Goal: Task Accomplishment & Management: Use online tool/utility

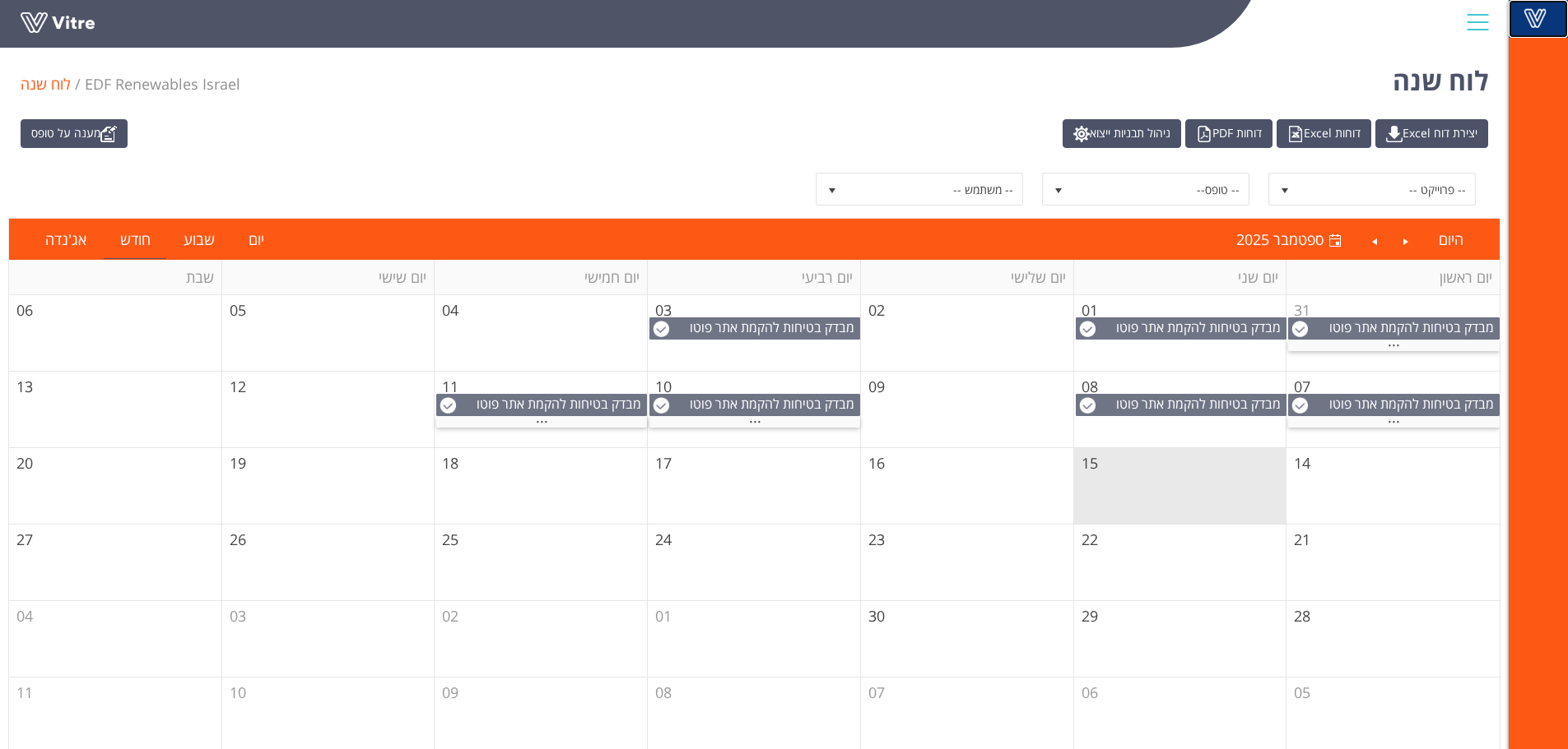
click at [1547, 8] on span at bounding box center [1535, 18] width 41 height 19
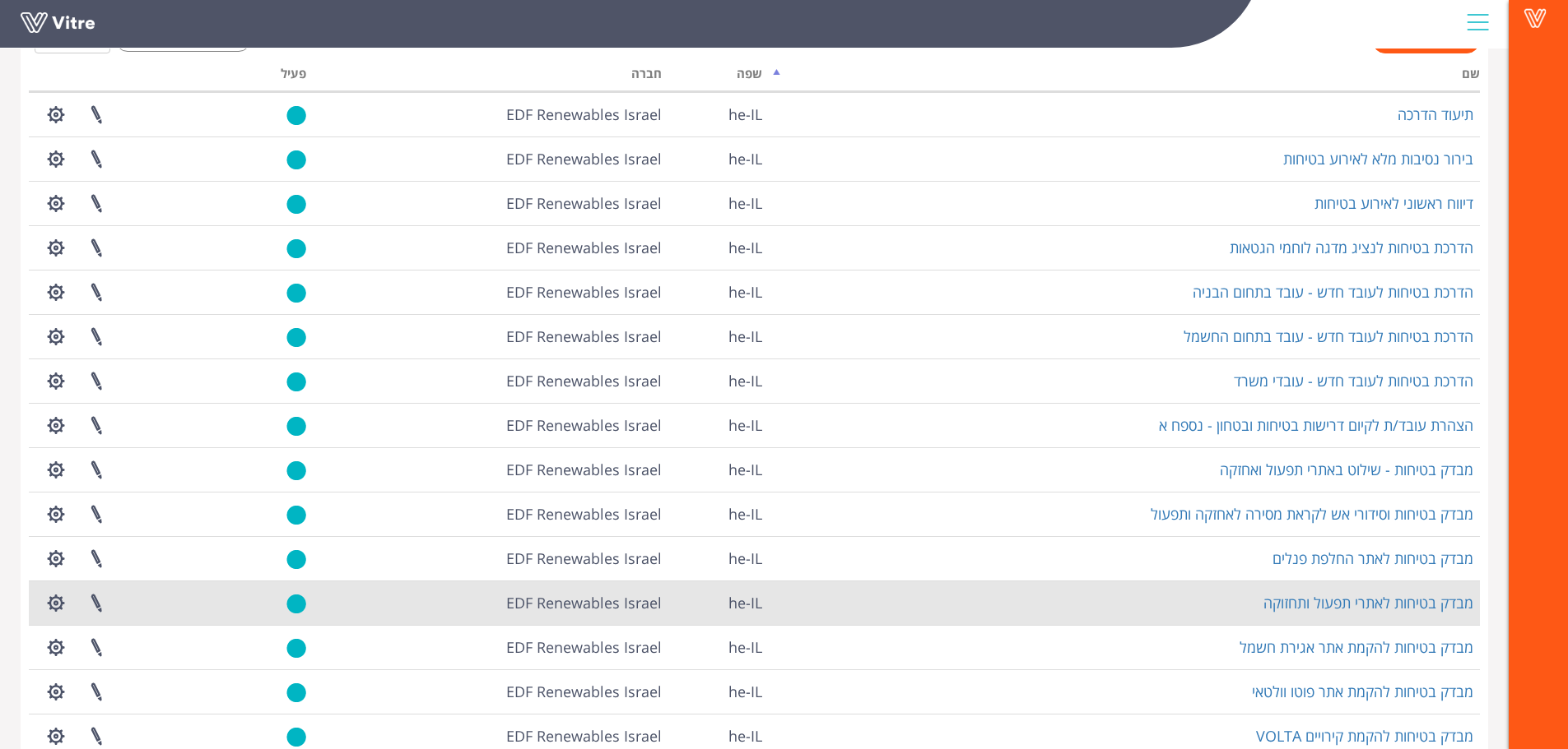
scroll to position [123, 0]
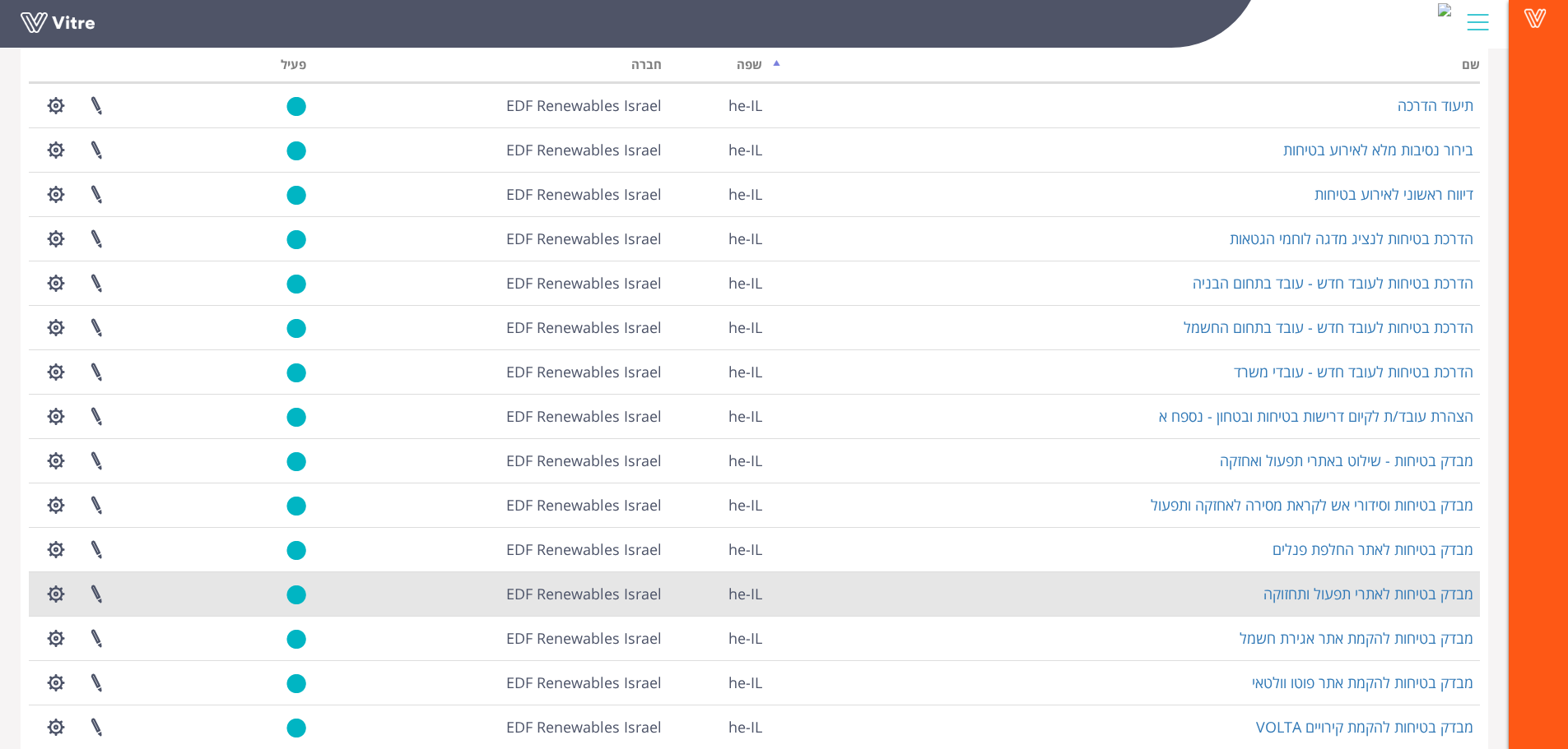
click at [1321, 604] on td "מבדק בטיחות לאתרי תפעול ותחזוקה" at bounding box center [1124, 594] width 711 height 44
click at [1323, 597] on link "מבדק בטיחות לאתרי תפעול ותחזוקה" at bounding box center [1368, 594] width 210 height 19
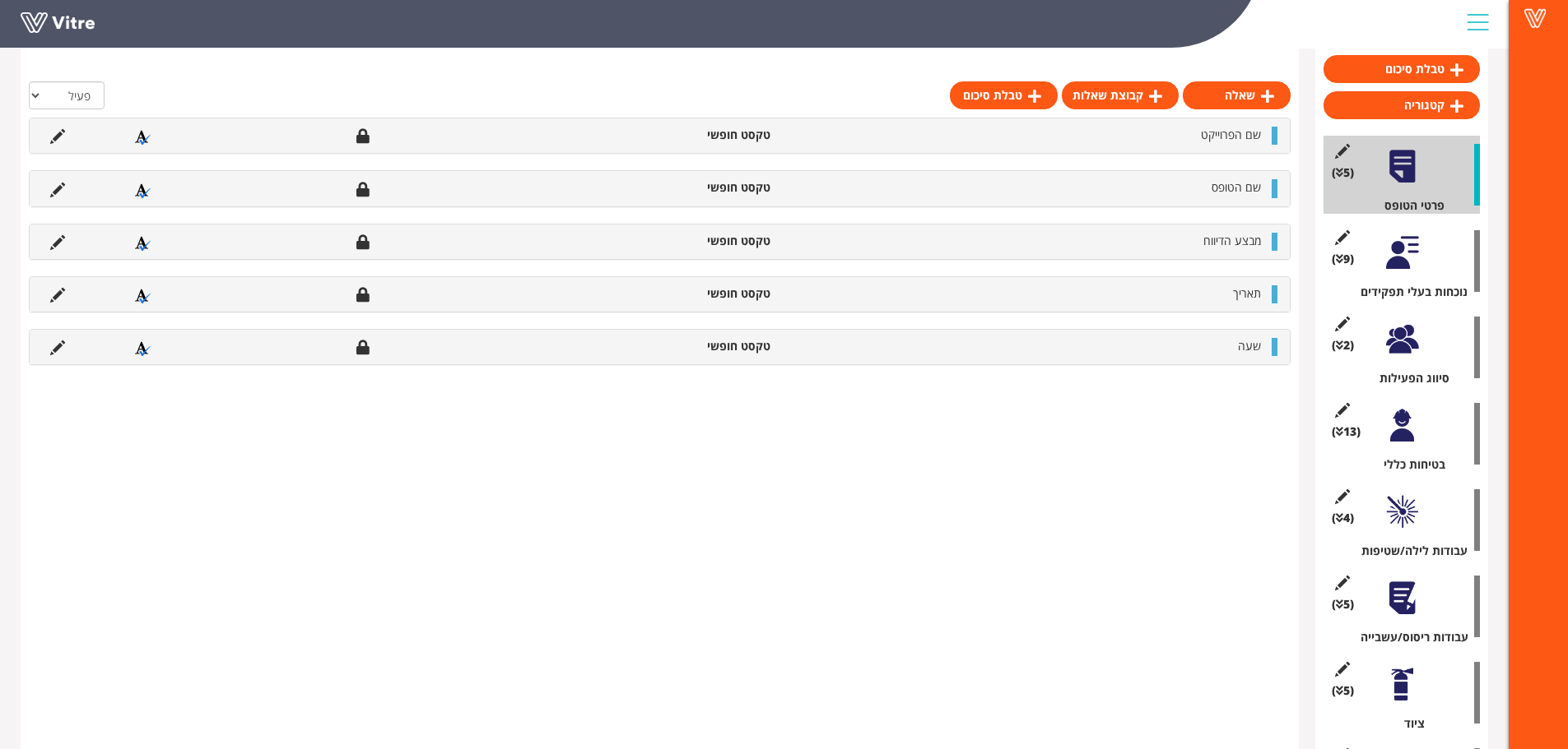
scroll to position [165, 0]
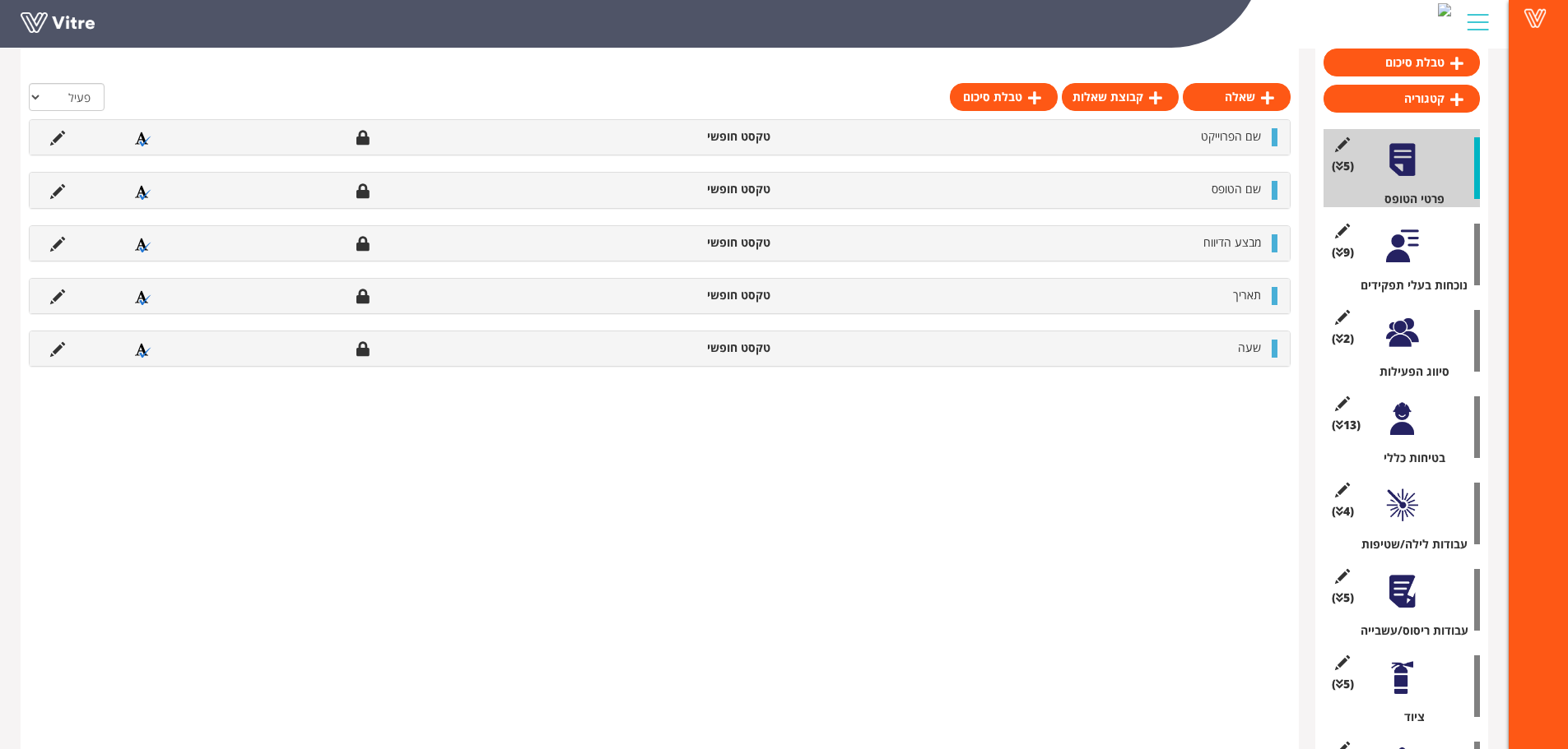
click at [1378, 329] on div "(2 ) סיווג הפעילות" at bounding box center [1401, 340] width 156 height 79
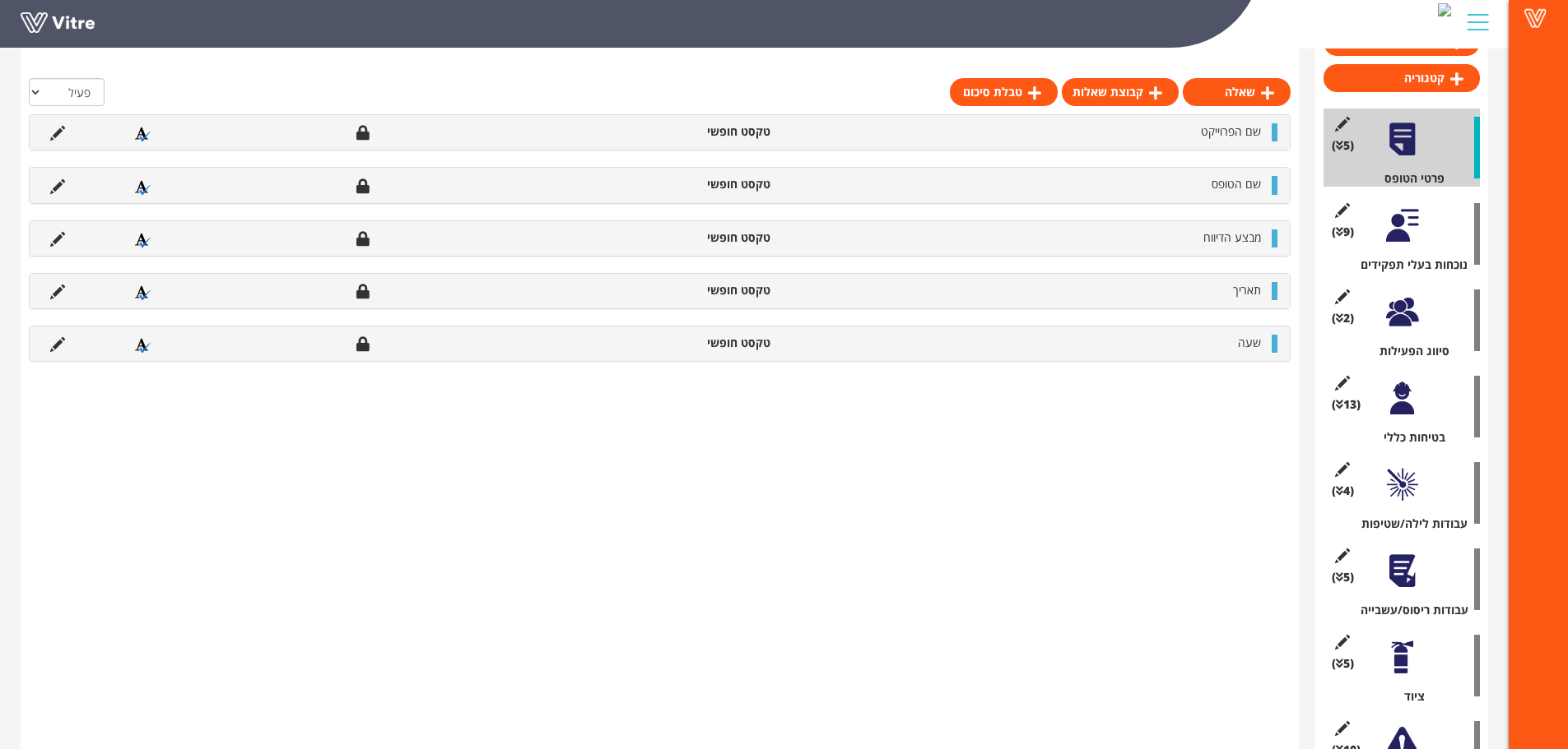
click at [1389, 319] on div at bounding box center [1401, 313] width 37 height 37
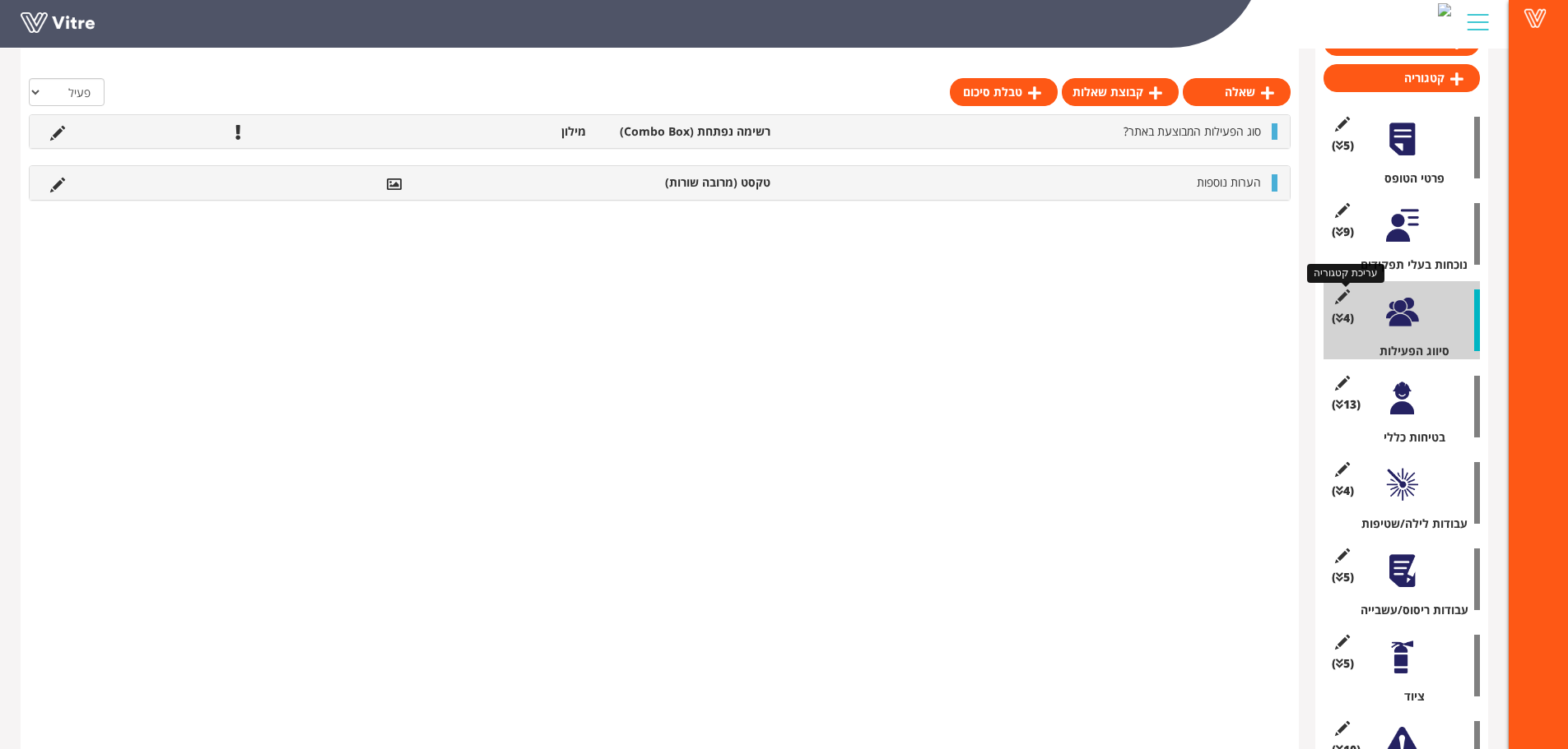
click at [1344, 292] on icon at bounding box center [1341, 297] width 20 height 15
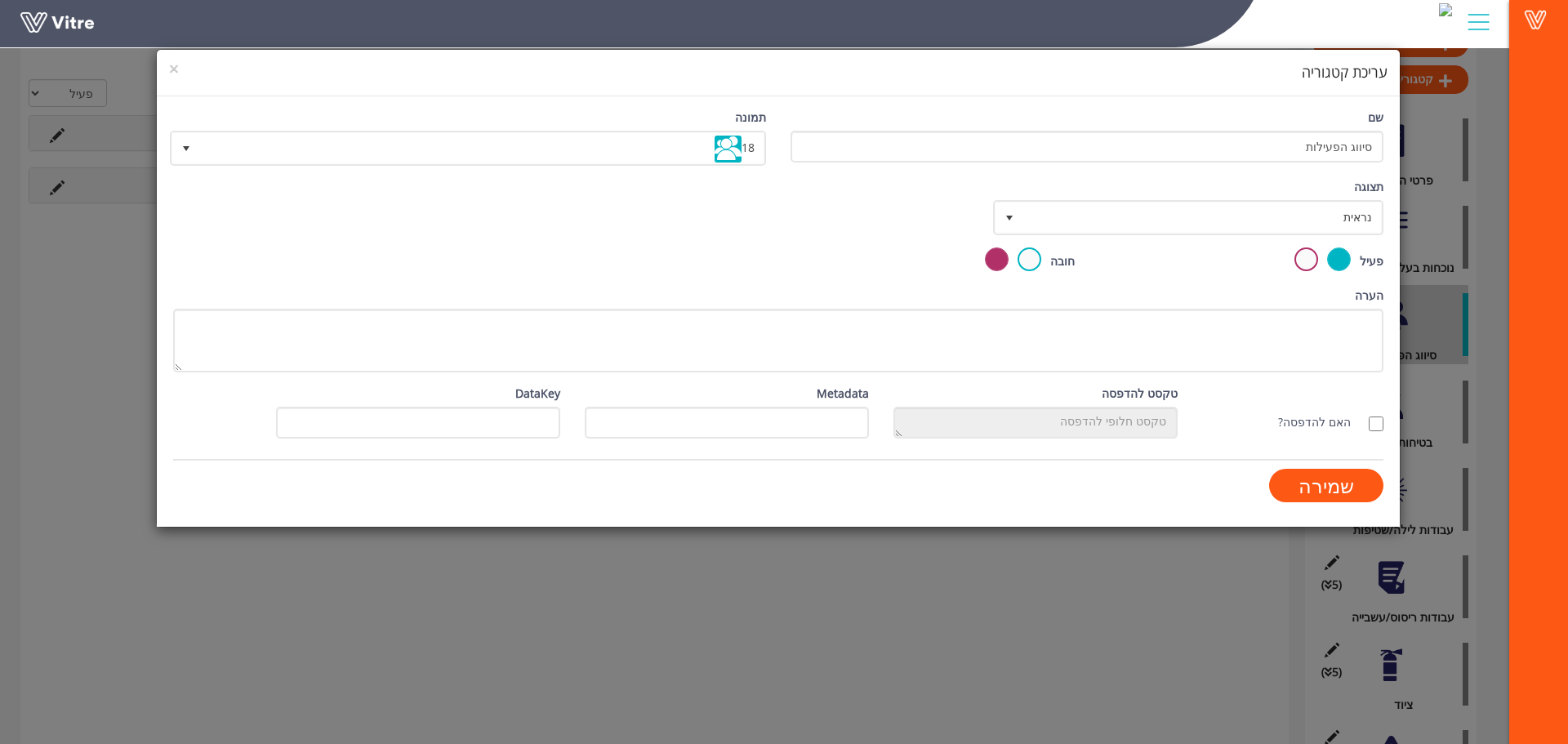
click at [480, 632] on div "× עריכת קטגוריה שם סיווג הפעילות תמונה 18 18 תצוגה נראית 0 קביעת משך דקות 0 קבע…" at bounding box center [784, 372] width 1568 height 744
